Goal: Task Accomplishment & Management: Complete application form

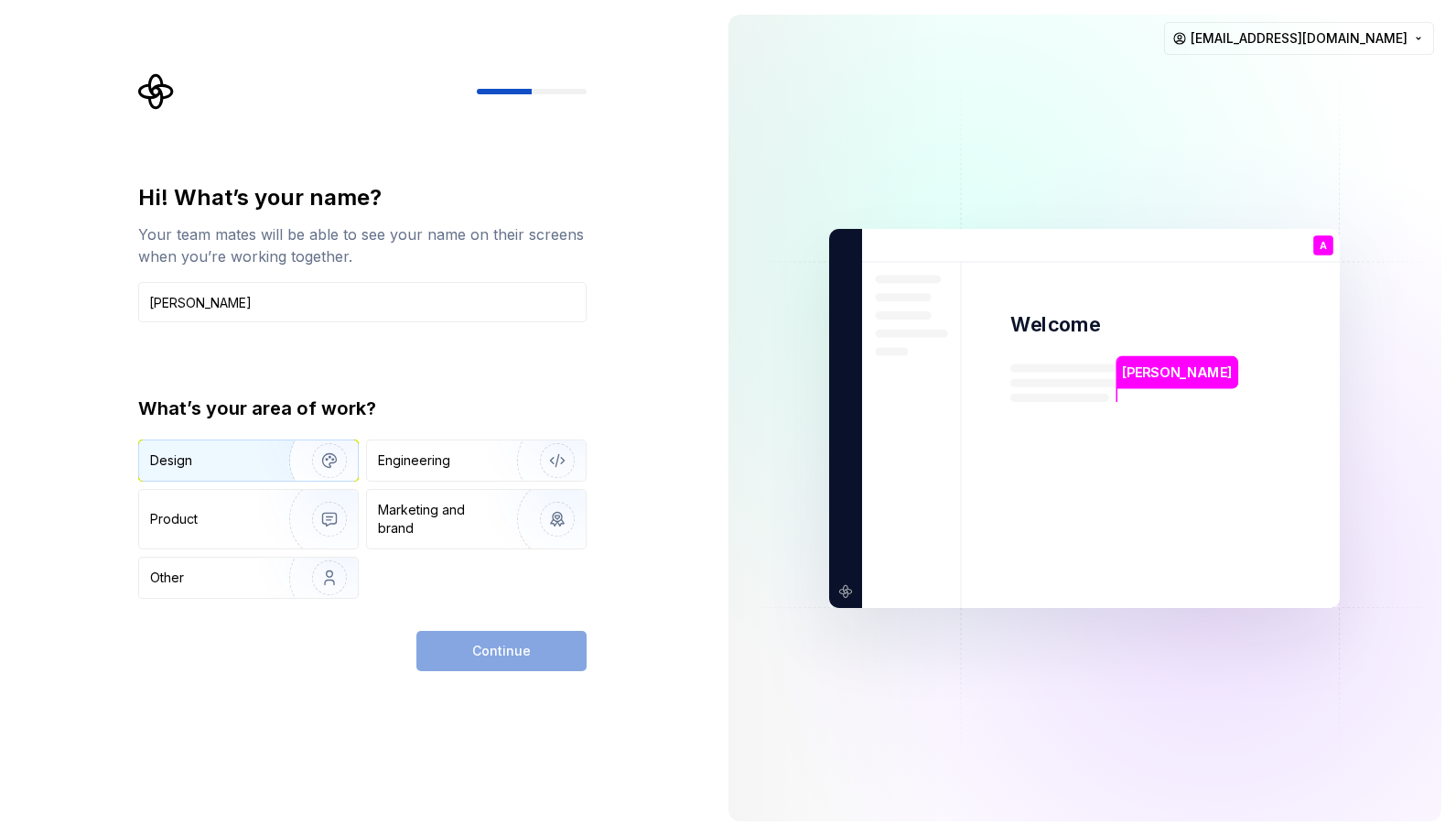
type input "Anders Andrén"
click at [244, 452] on div "Design" at bounding box center [208, 460] width 115 height 18
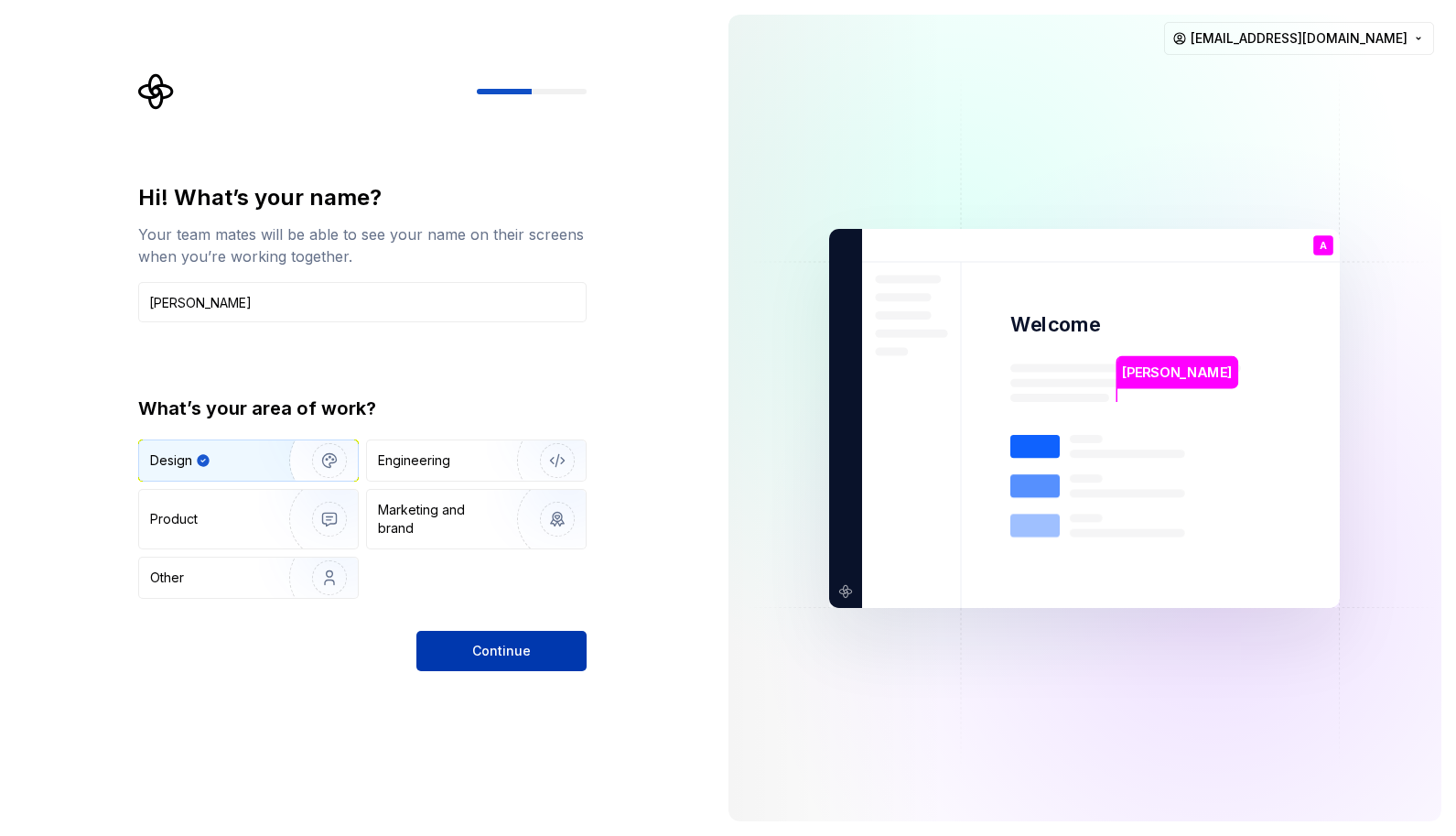
click at [472, 648] on button "Continue" at bounding box center [501, 651] width 170 height 41
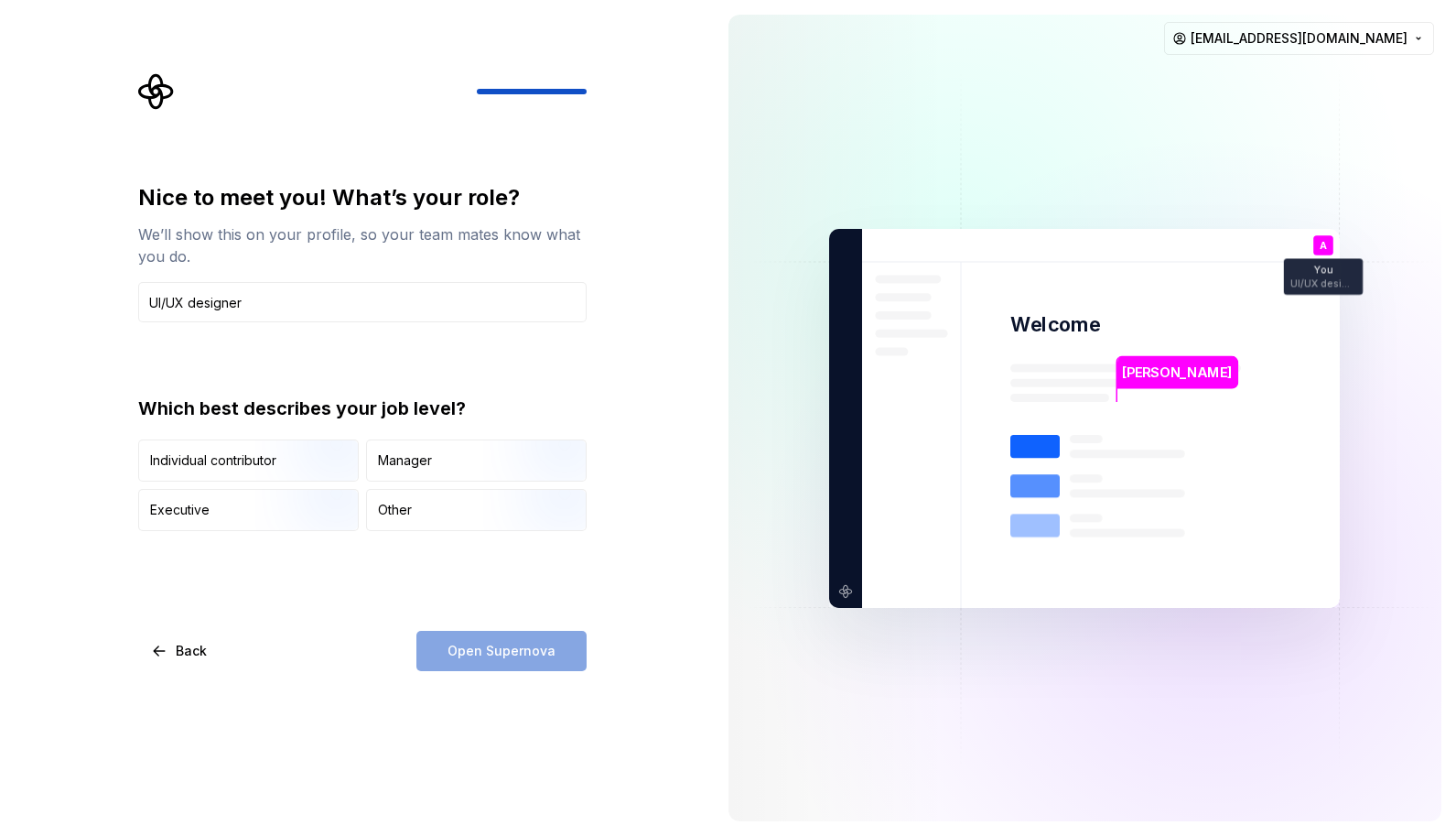
type input "UI/UX designer"
click at [484, 344] on div "Nice to meet you! What’s your role? We’ll show this on your profile, so your te…" at bounding box center [362, 357] width 448 height 348
click at [368, 549] on div "Nice to meet you! What’s your role? We’ll show this on your profile, so your te…" at bounding box center [362, 427] width 448 height 488
click at [390, 514] on div "Other" at bounding box center [395, 509] width 34 height 18
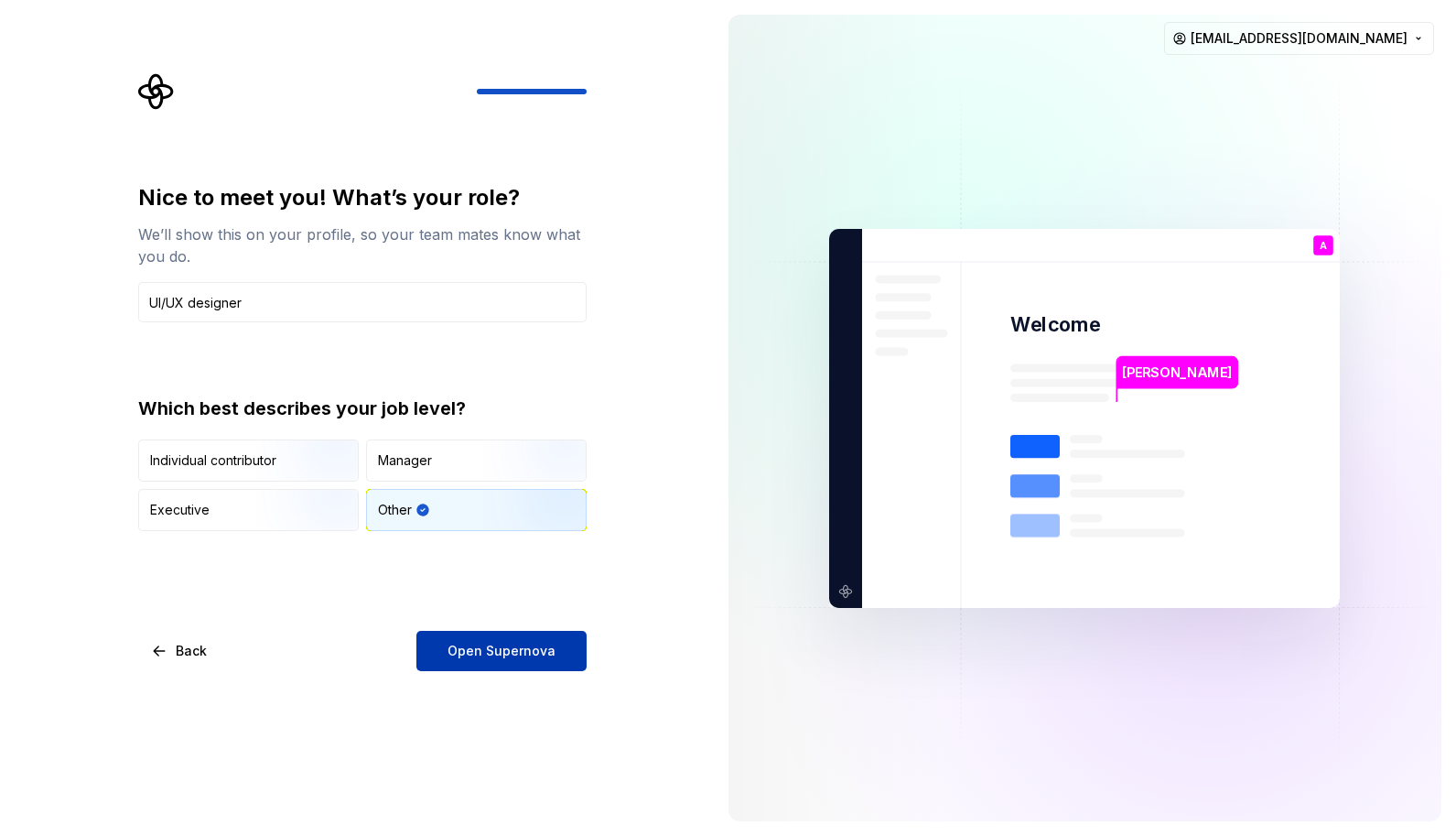
click at [447, 649] on button "Open Supernova" at bounding box center [501, 651] width 170 height 41
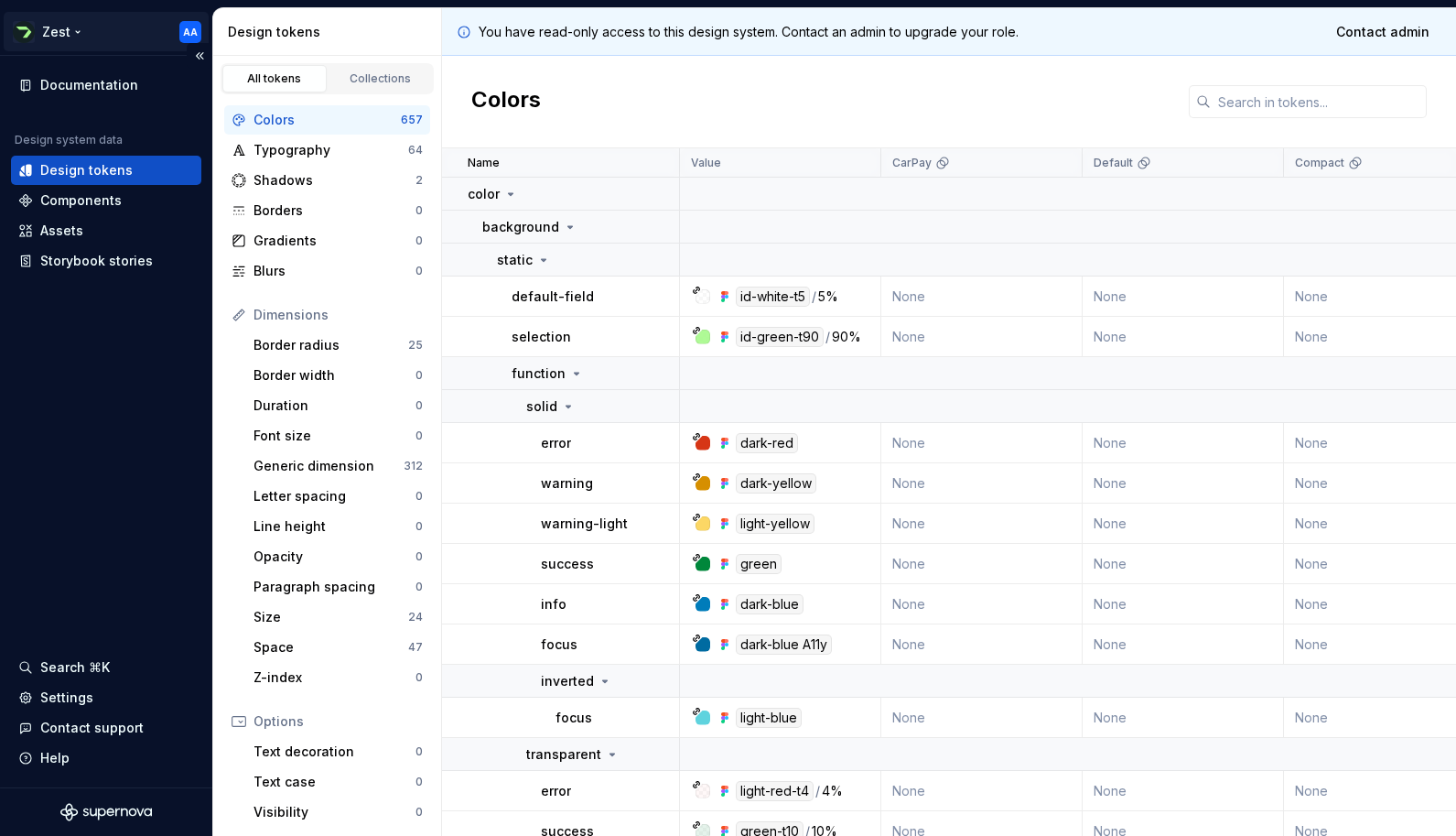
click at [192, 35] on html "Zest AA Documentation Design system data Design tokens Components Assets Storyb…" at bounding box center [728, 418] width 1456 height 836
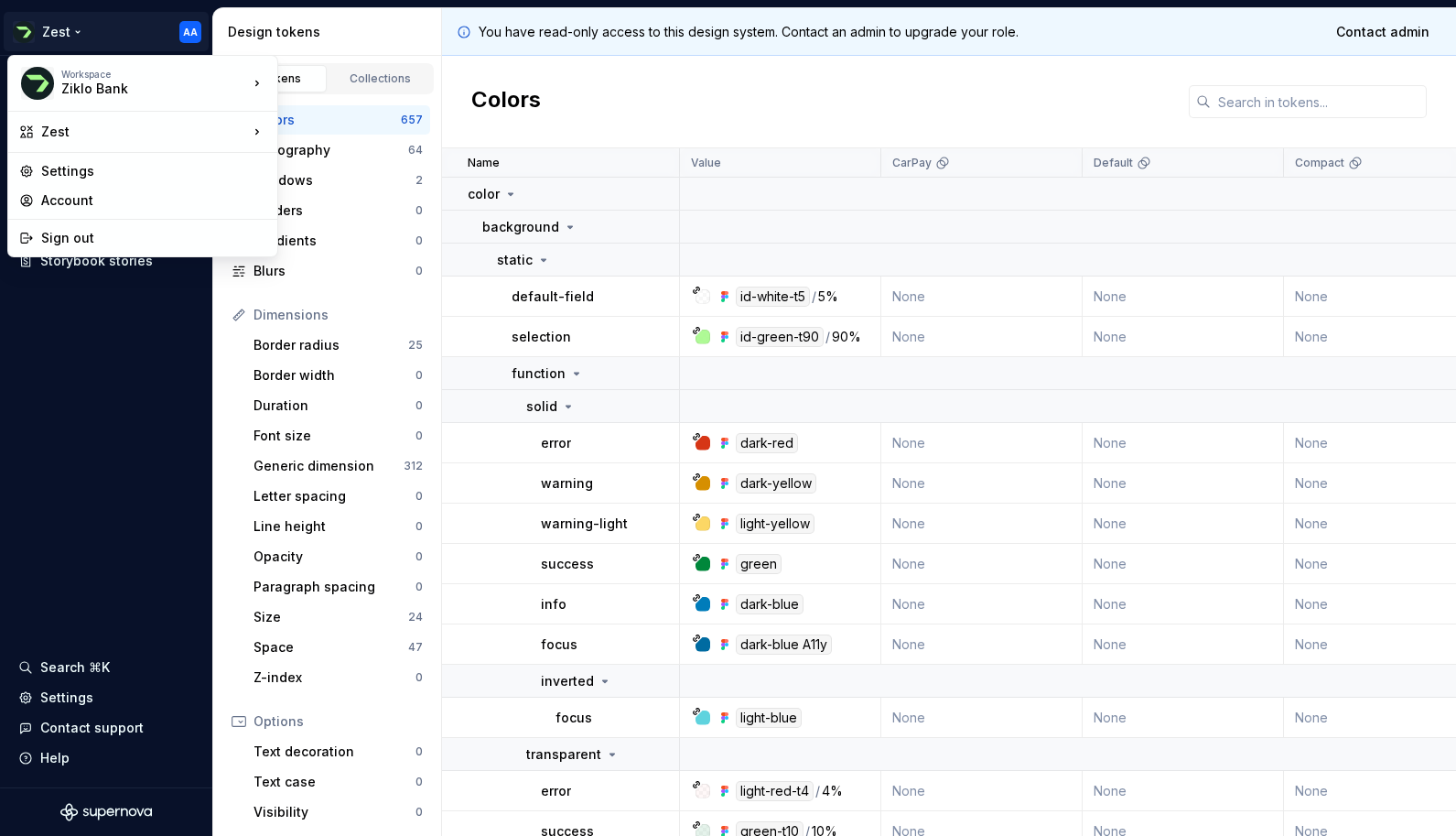
click at [113, 32] on html "Zest AA Documentation Design system data Design tokens Components Assets Storyb…" at bounding box center [728, 418] width 1456 height 836
